Goal: Find specific page/section: Find specific page/section

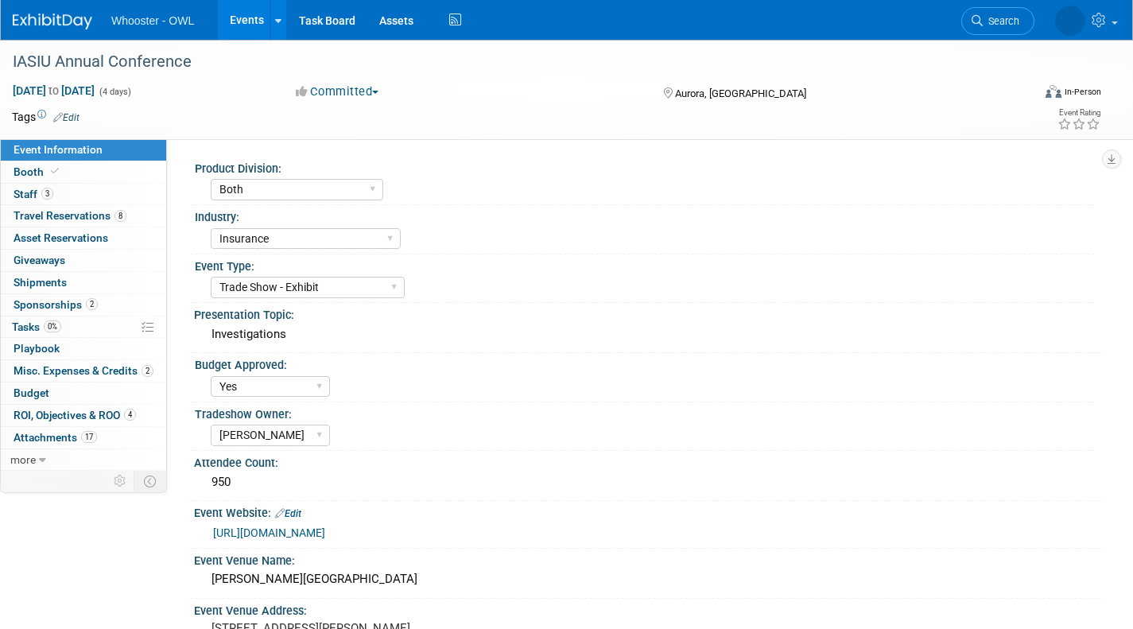
select select "Both"
select select "Insurance"
select select "Trade Show - Exhibit"
select select "Yes"
select select "[PERSON_NAME]"
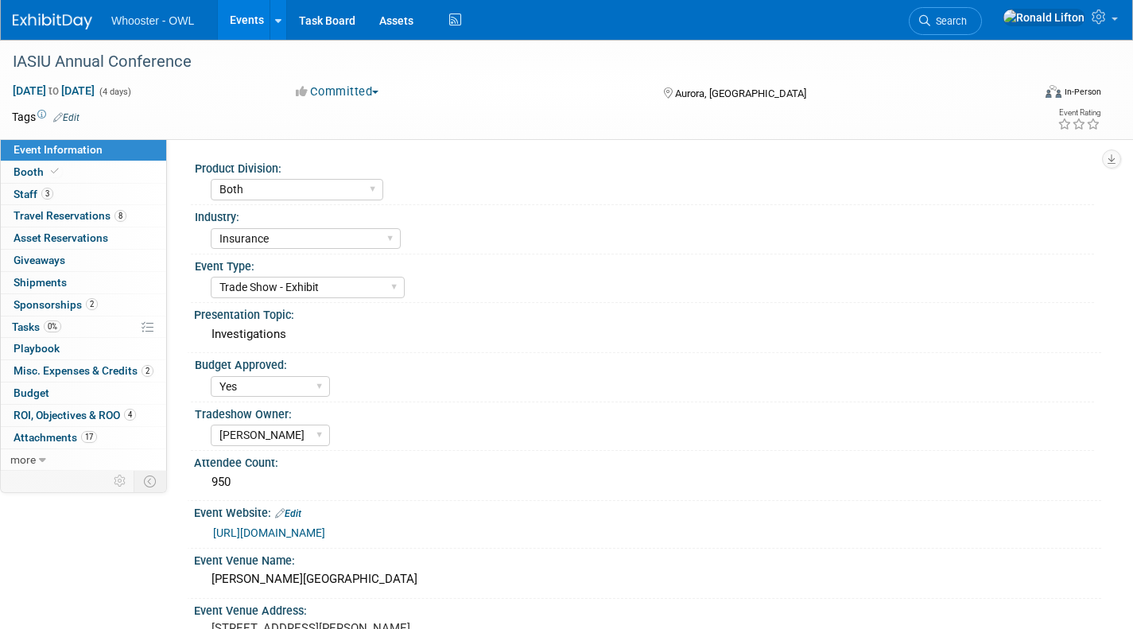
click at [61, 17] on img at bounding box center [53, 22] width 80 height 16
